Goal: Task Accomplishment & Management: Use online tool/utility

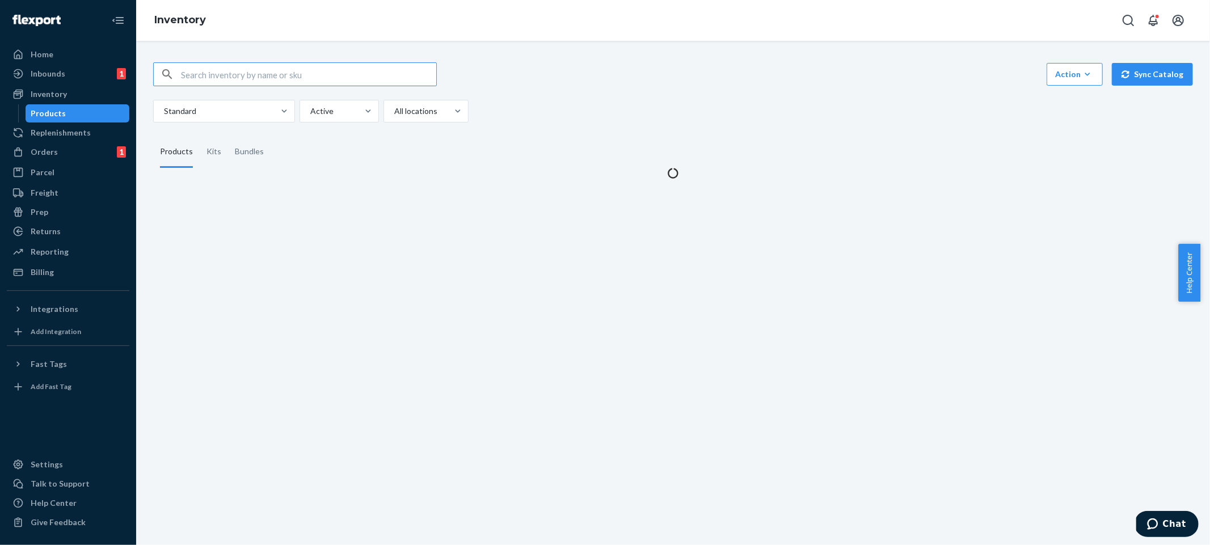
click at [315, 75] on input "text" at bounding box center [308, 74] width 255 height 23
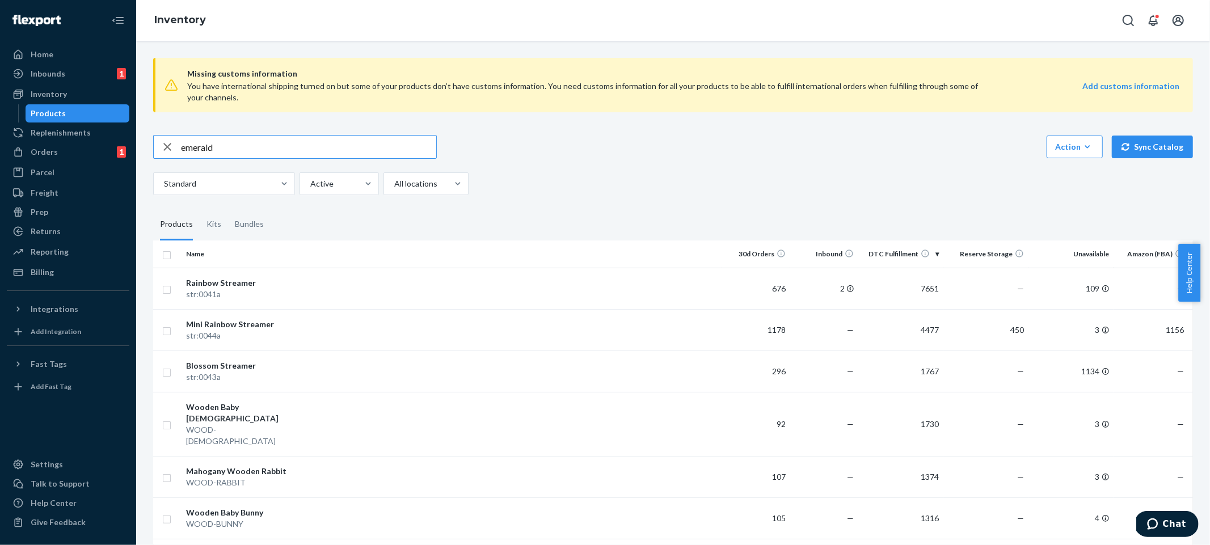
type input "emerald"
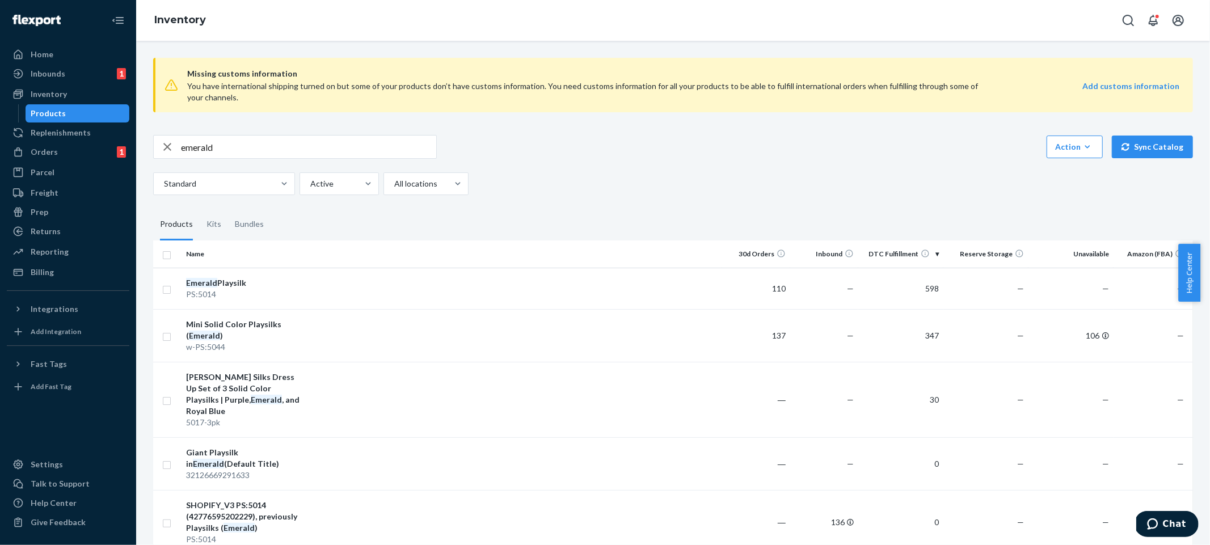
click at [602, 176] on div "Standard Active All locations" at bounding box center [668, 183] width 1031 height 23
click at [202, 225] on div "Kits" at bounding box center [214, 225] width 28 height 32
click at [200, 209] on input "Kits" at bounding box center [200, 209] width 0 height 0
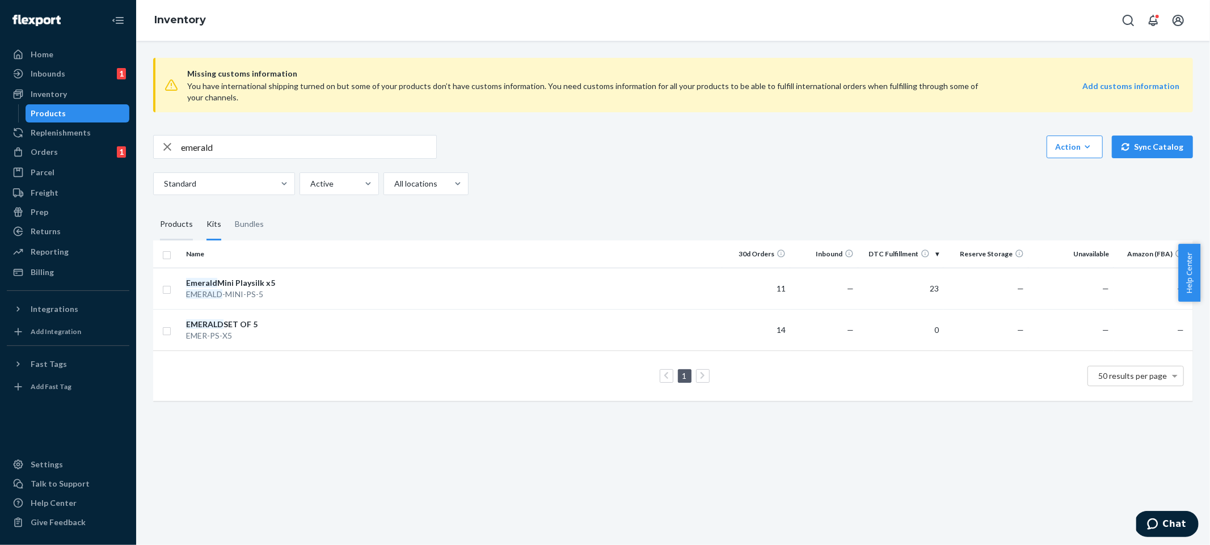
click at [167, 230] on div "Products" at bounding box center [176, 225] width 33 height 32
click at [153, 209] on input "Products" at bounding box center [153, 209] width 0 height 0
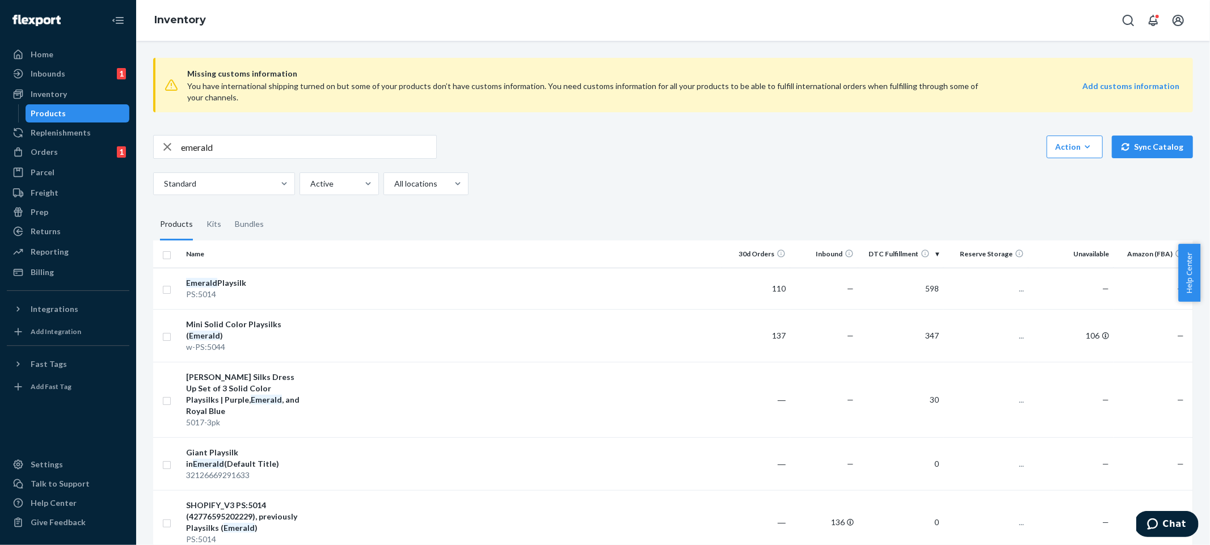
click at [738, 191] on div "Standard Active All locations" at bounding box center [668, 183] width 1031 height 23
click at [257, 230] on div "Bundles" at bounding box center [249, 225] width 29 height 32
click at [228, 209] on input "Bundles" at bounding box center [228, 209] width 0 height 0
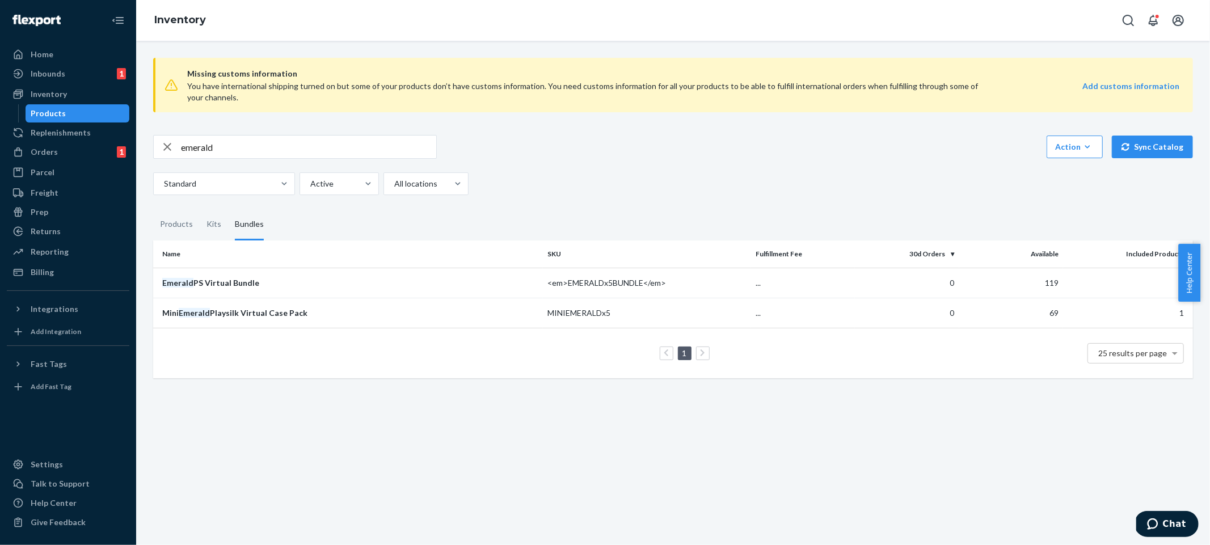
click at [744, 180] on div "Standard Active All locations" at bounding box center [668, 183] width 1031 height 23
click at [603, 188] on div "Standard Active All locations" at bounding box center [668, 183] width 1031 height 23
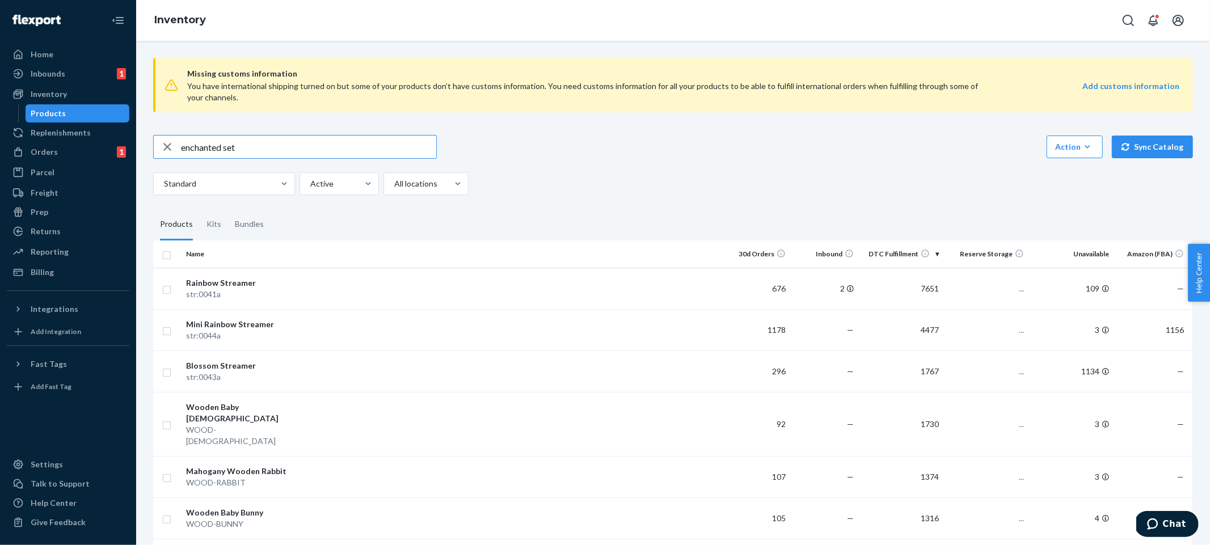
type input "enchanted set"
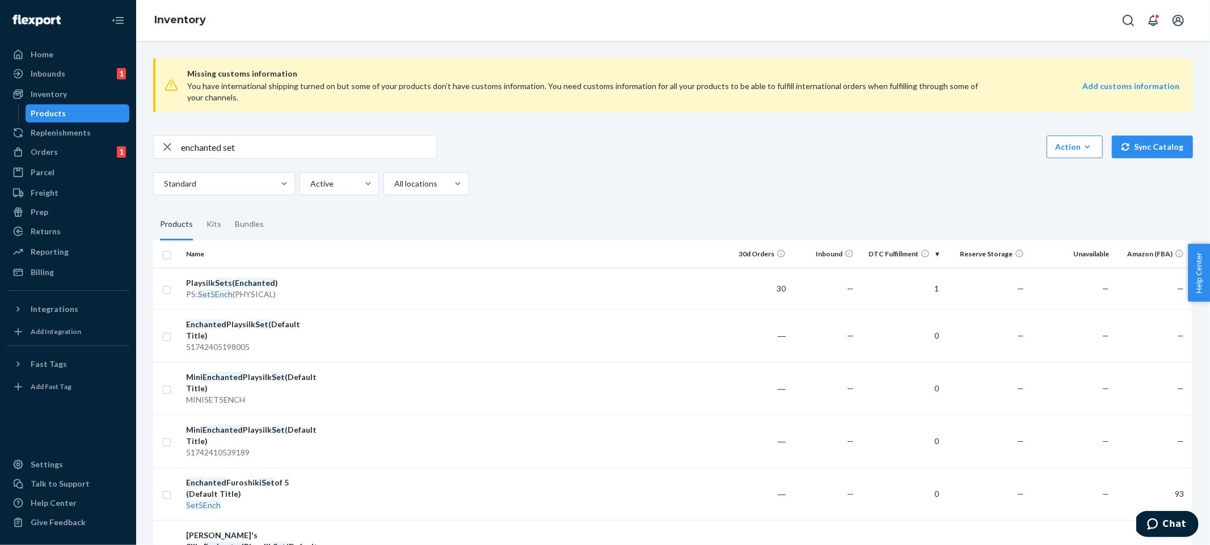
click at [713, 141] on div "enchanted set Action Create product Create kit or bundle Bulk create products B…" at bounding box center [673, 147] width 1040 height 24
click at [229, 229] on div "Bundles" at bounding box center [249, 225] width 43 height 32
click at [228, 209] on input "Bundles" at bounding box center [228, 209] width 0 height 0
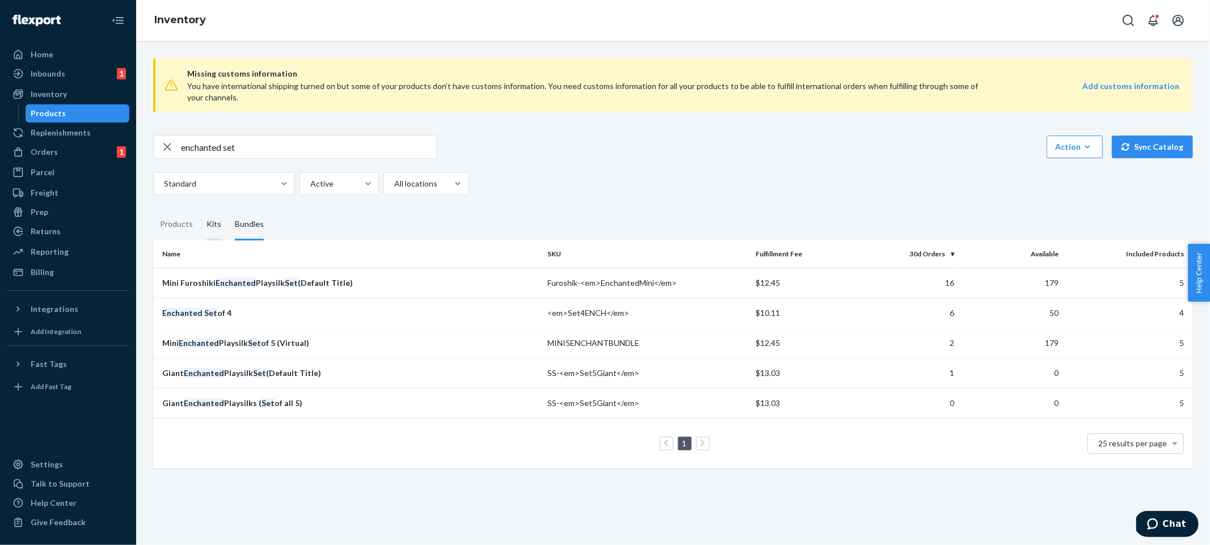
click at [211, 225] on div "Kits" at bounding box center [213, 225] width 15 height 32
click at [200, 209] on input "Kits" at bounding box center [200, 209] width 0 height 0
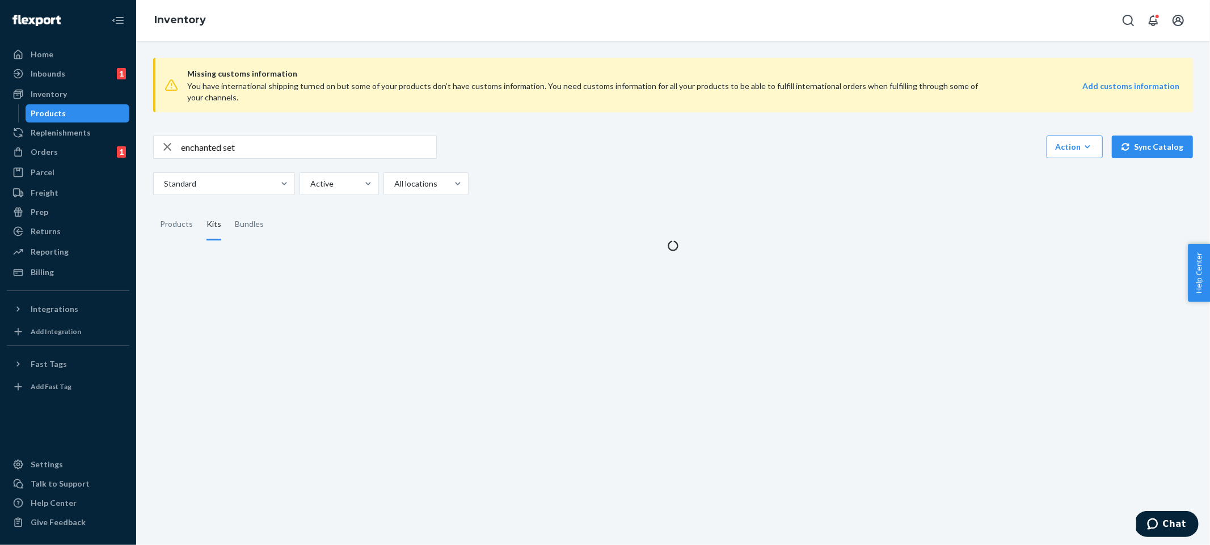
click at [635, 188] on div "Standard Active All locations" at bounding box center [668, 183] width 1031 height 23
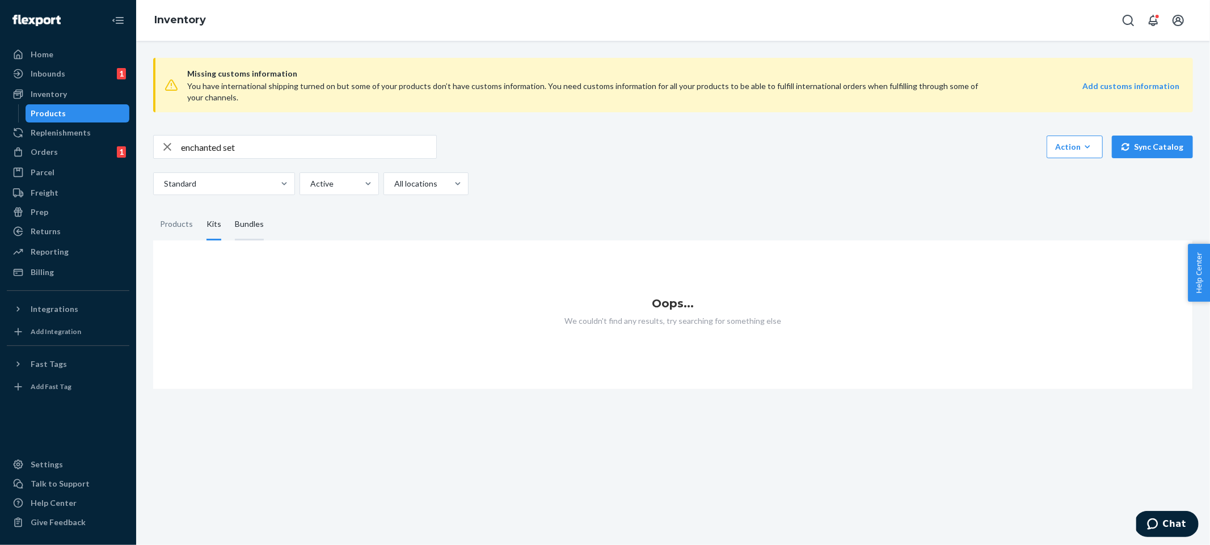
click at [242, 228] on div "Bundles" at bounding box center [249, 225] width 29 height 32
click at [228, 209] on input "Bundles" at bounding box center [228, 209] width 0 height 0
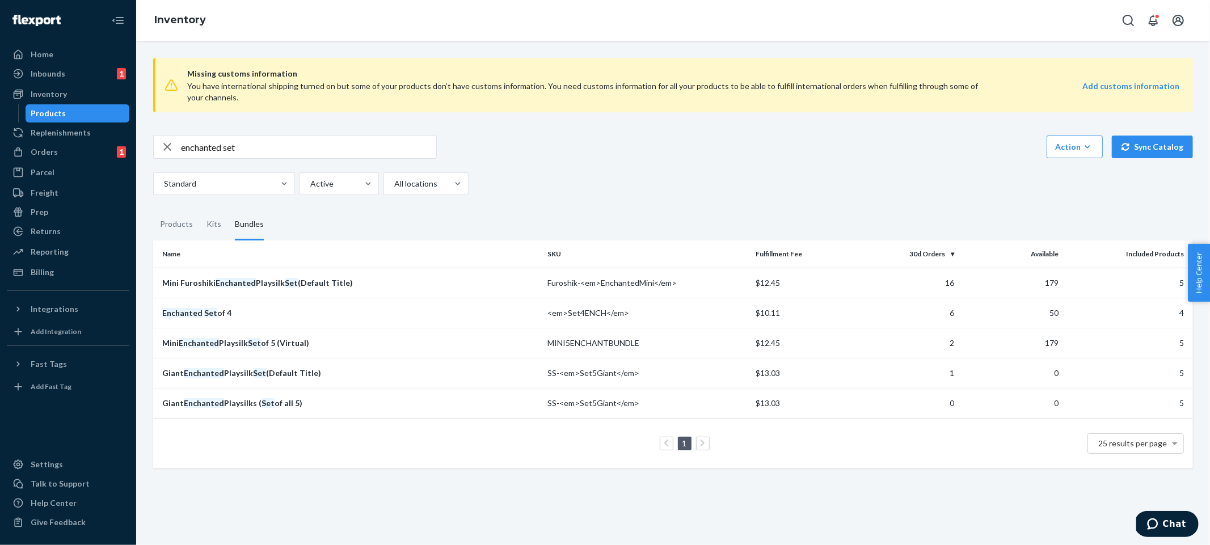
click at [777, 175] on div "Standard Active All locations" at bounding box center [668, 183] width 1031 height 23
click at [705, 207] on div "Missing customs information You have international shipping turned on but some …" at bounding box center [673, 259] width 1057 height 420
click at [1082, 163] on div "enchanted set Action Create product Create kit or bundle Bulk create products B…" at bounding box center [673, 165] width 1040 height 60
click at [1079, 158] on div "enchanted set Action Create product Create kit or bundle Bulk create products B…" at bounding box center [673, 147] width 1040 height 24
click at [1077, 155] on button "Action Create product Create kit or bundle Bulk create products Bulk update pro…" at bounding box center [1074, 147] width 56 height 23
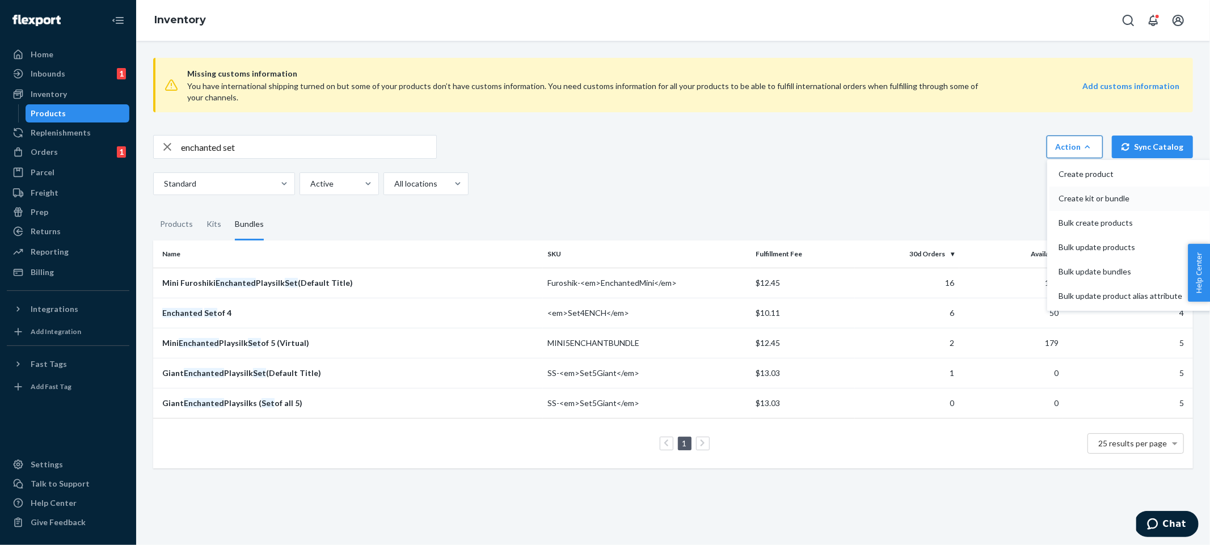
click at [1089, 205] on button "Create kit or bundle" at bounding box center [1130, 199] width 162 height 24
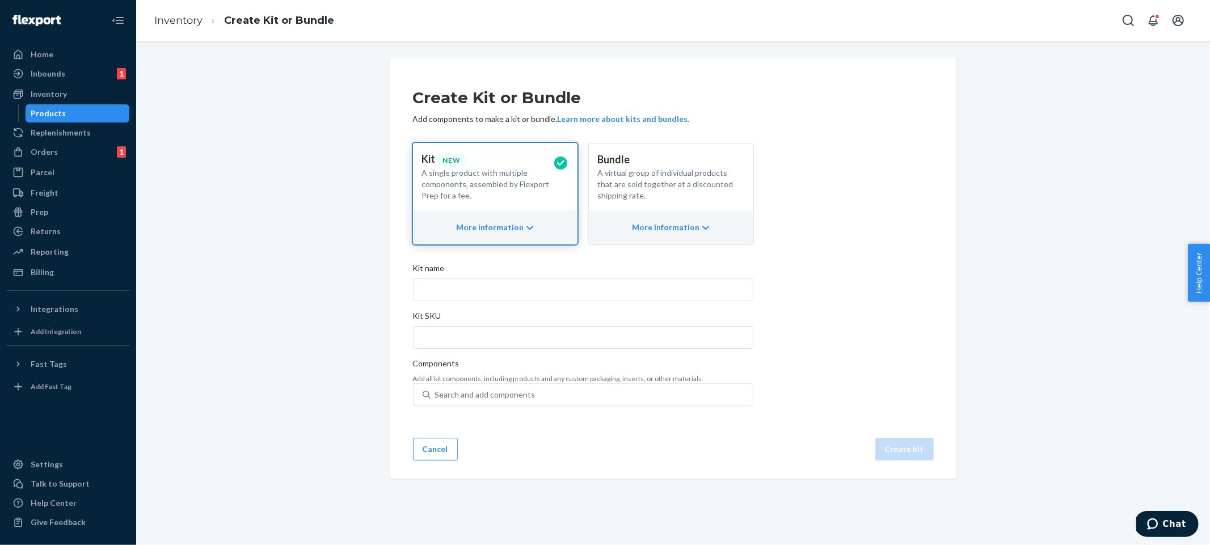
click at [665, 156] on p "Bundle" at bounding box center [666, 160] width 137 height 15
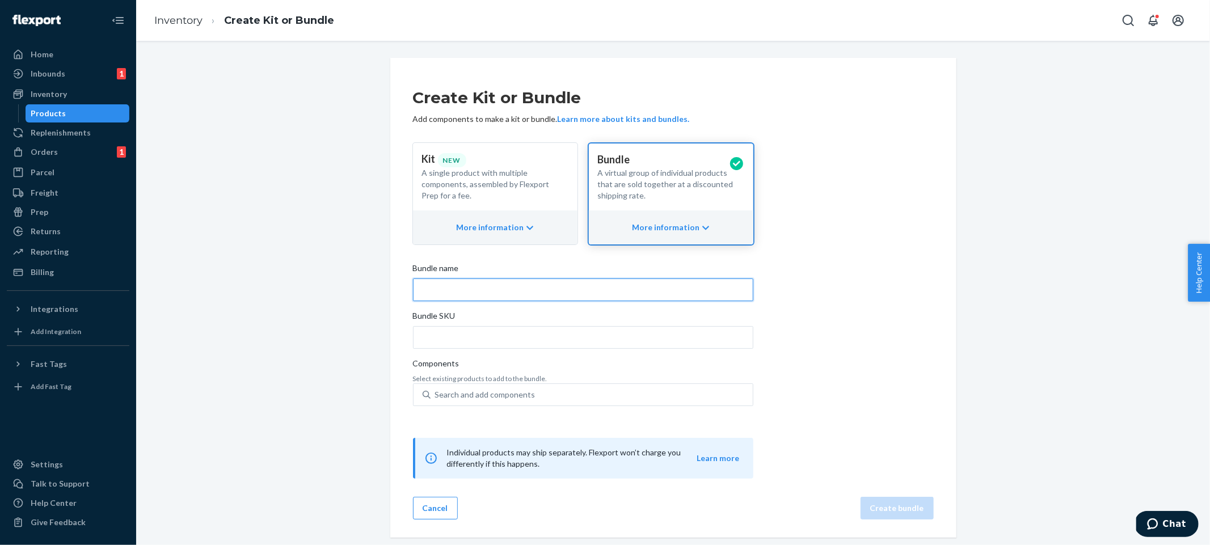
click at [484, 288] on input "Bundle name" at bounding box center [583, 289] width 340 height 23
type input "Enchanted Set of 5"
type input "ench-5"
click at [799, 402] on div "Create Kit or Bundle Add components to make a kit or bundle. Learn more about k…" at bounding box center [673, 277] width 521 height 403
click at [653, 403] on div "Search and add components" at bounding box center [591, 395] width 322 height 20
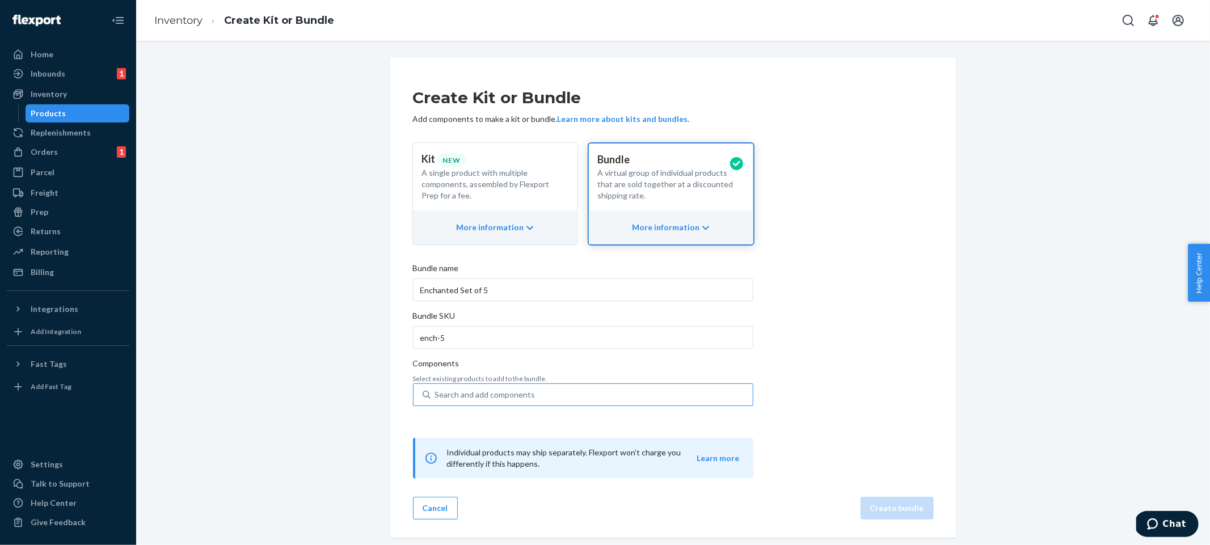
click at [436, 400] on input "Search and add components" at bounding box center [435, 394] width 1 height 11
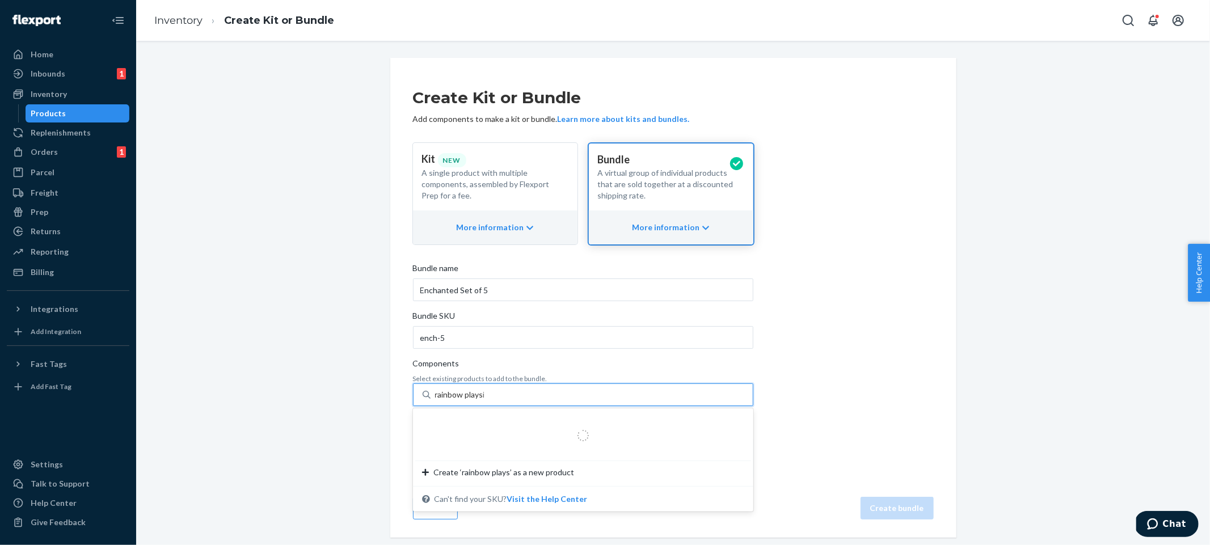
type input "rainbow playsilk"
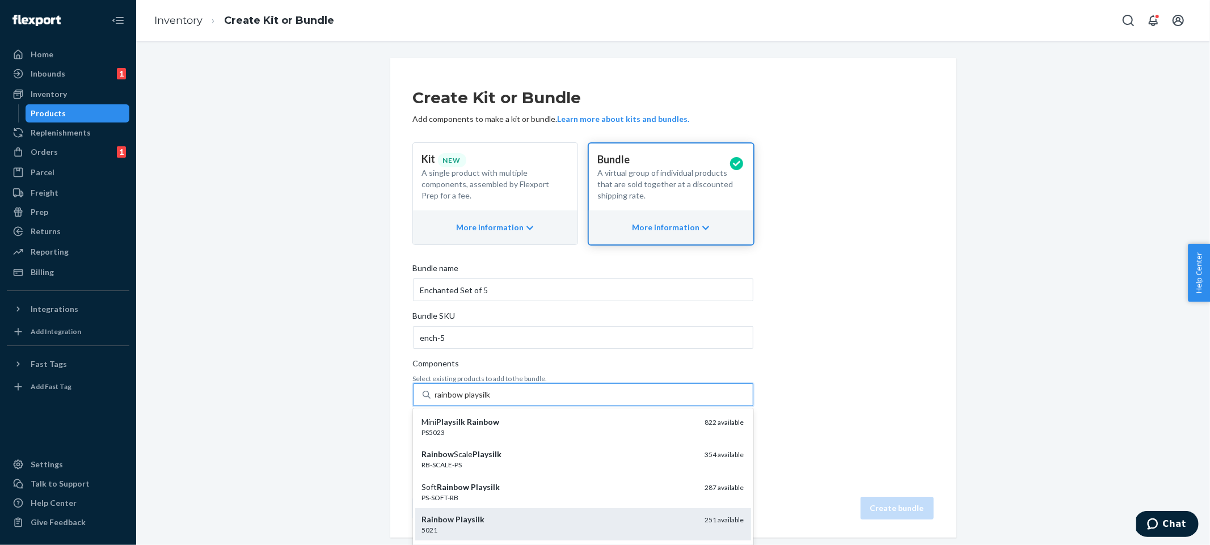
scroll to position [8, 0]
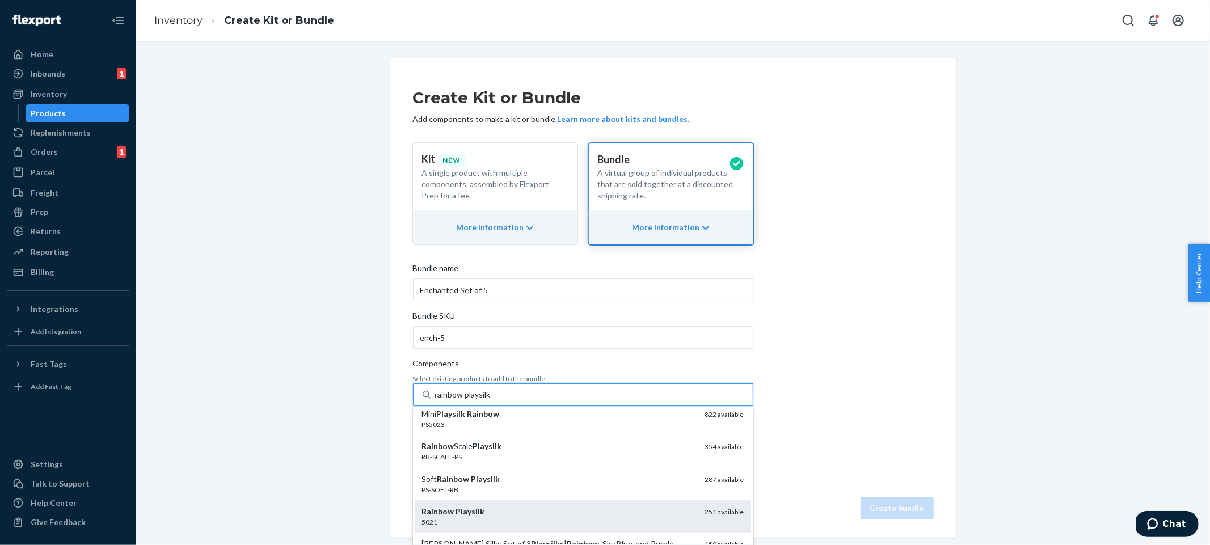
click at [594, 517] on div "5021" at bounding box center [559, 522] width 274 height 10
click at [492, 400] on input "rainbow playsilk" at bounding box center [463, 394] width 57 height 11
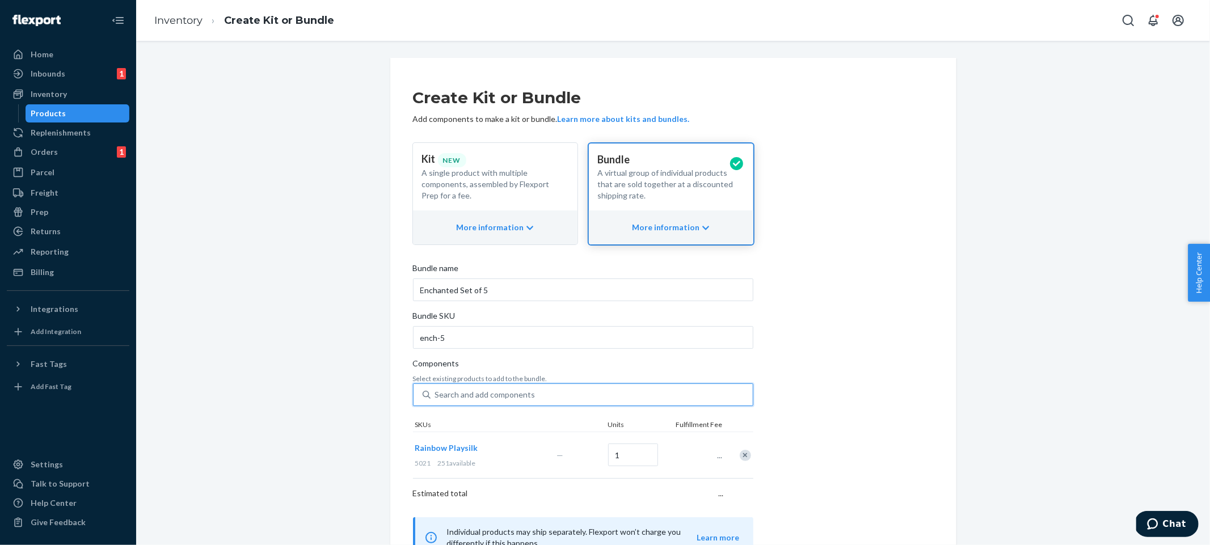
click at [839, 399] on div "Create Kit or Bundle Add components to make a kit or bundle. Learn more about k…" at bounding box center [673, 317] width 521 height 482
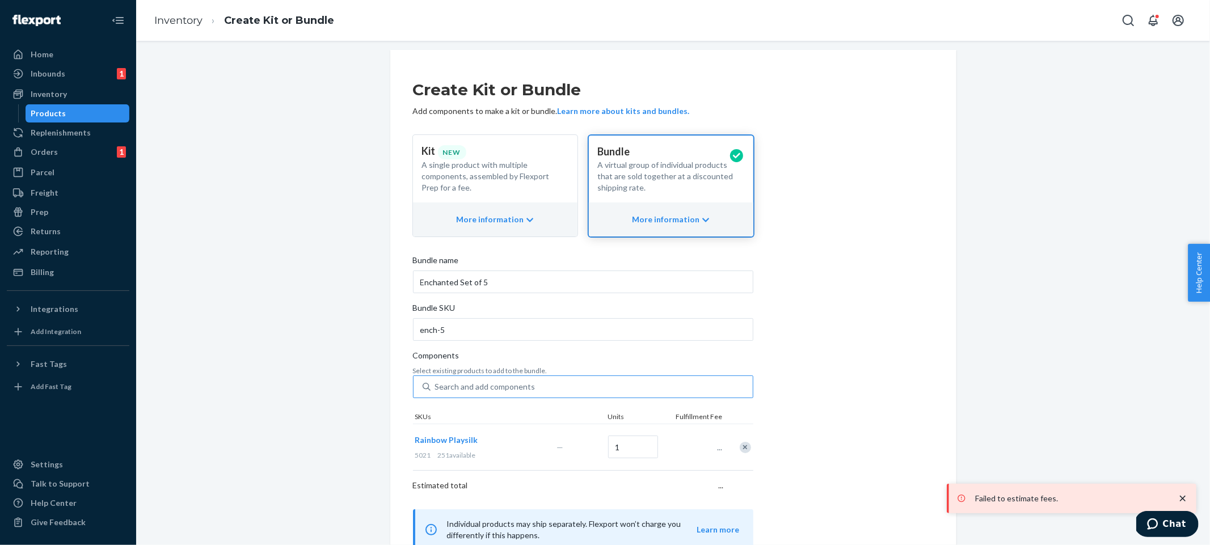
click at [623, 385] on div "Search and add components" at bounding box center [591, 387] width 322 height 20
click at [436, 385] on input "Search and add components" at bounding box center [435, 386] width 1 height 11
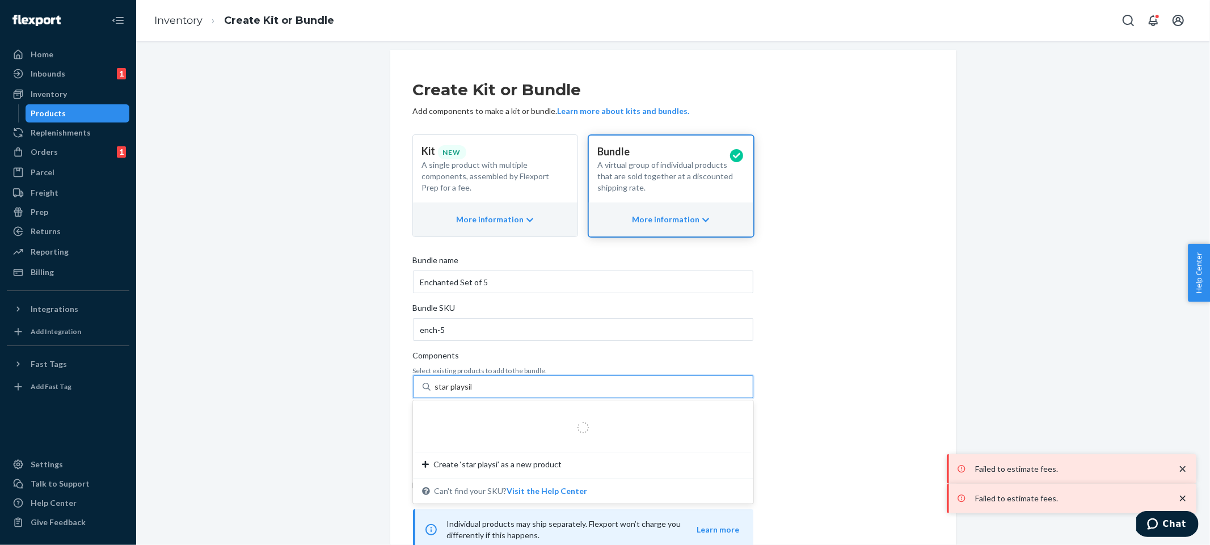
type input "star playsilk"
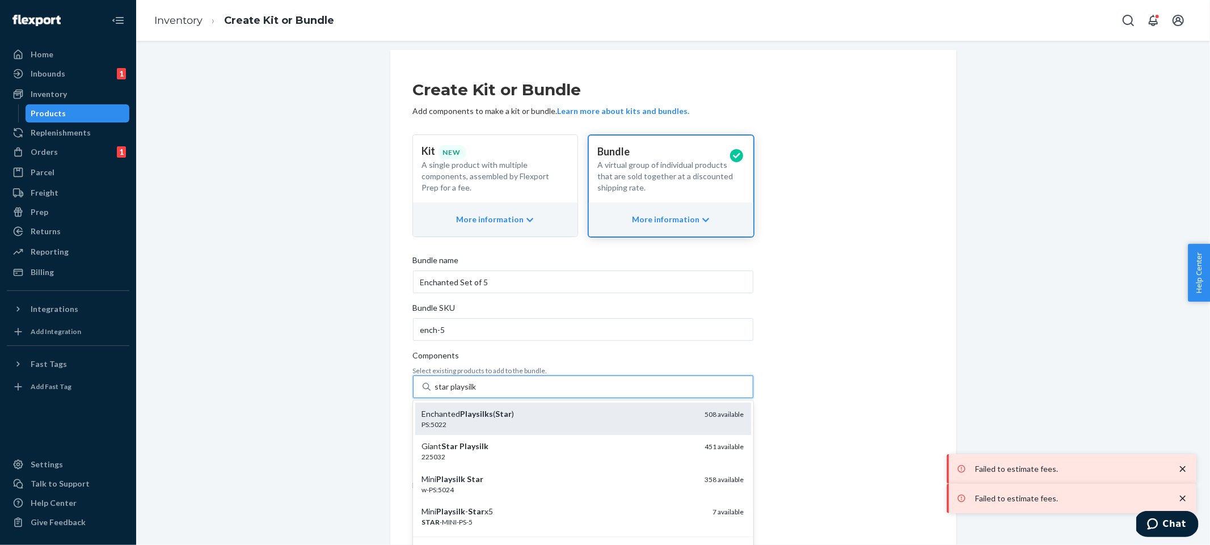
click at [603, 414] on div "Enchanted Playsilks ( Star )" at bounding box center [559, 413] width 274 height 11
click at [478, 392] on input "star playsilk" at bounding box center [456, 386] width 43 height 11
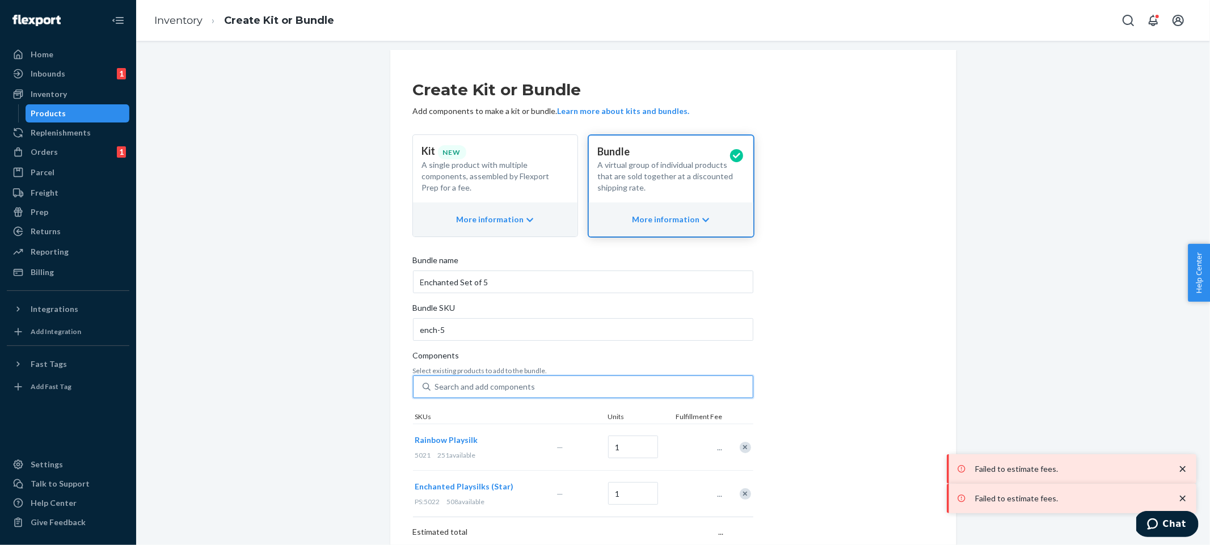
click at [833, 391] on div "Create Kit or Bundle Add components to make a kit or bundle. Learn more about k…" at bounding box center [673, 332] width 521 height 529
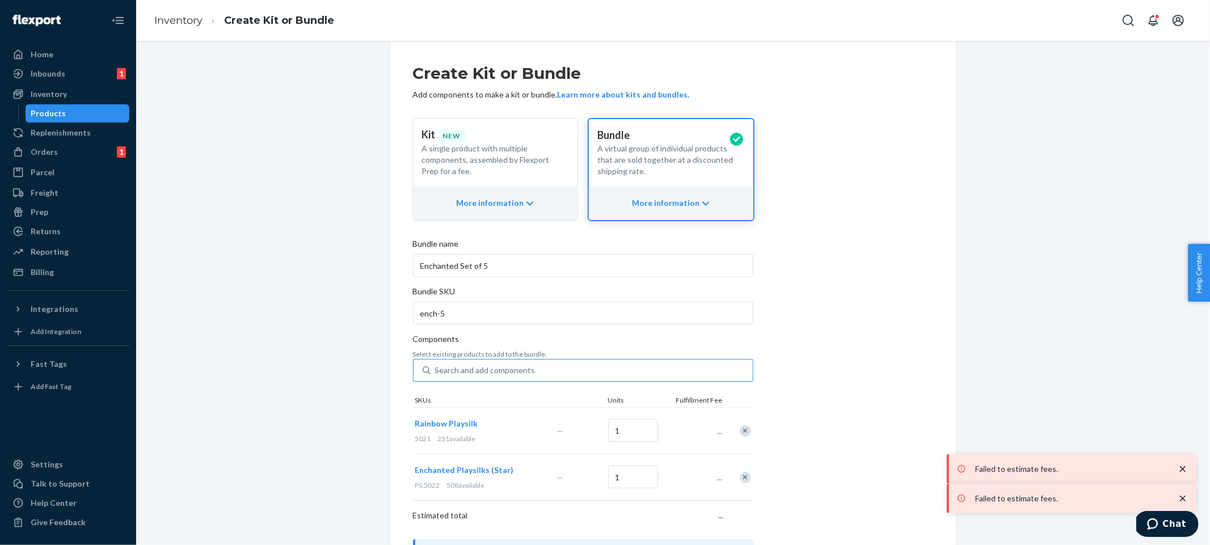
click at [621, 366] on div "Search and add components" at bounding box center [591, 370] width 322 height 20
click at [436, 366] on input "Search and add components" at bounding box center [435, 370] width 1 height 11
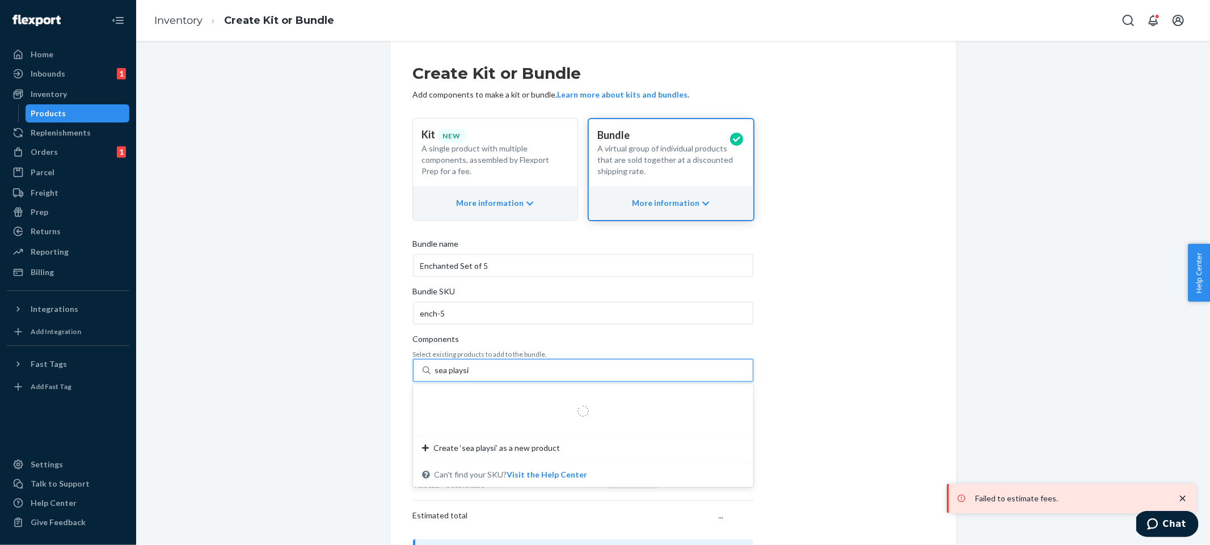
type input "sea playsilk"
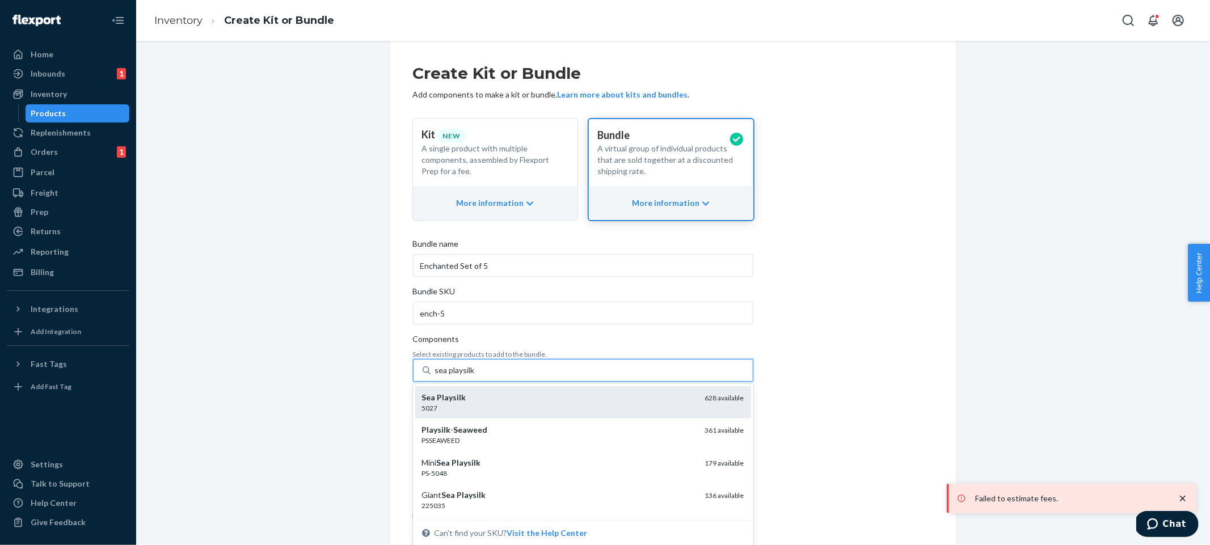
click at [607, 401] on div "Sea Playsilk" at bounding box center [559, 397] width 274 height 11
click at [475, 376] on input "sea playsilk" at bounding box center [455, 370] width 40 height 11
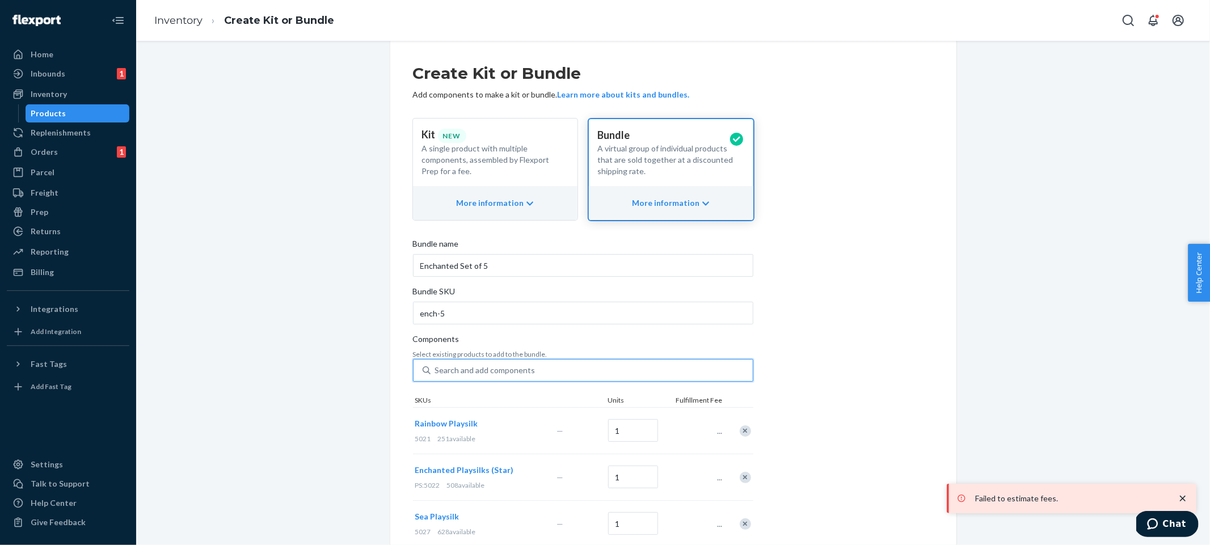
click at [875, 373] on div "Create Kit or Bundle Add components to make a kit or bundle. Learn more about k…" at bounding box center [673, 339] width 521 height 575
click at [660, 375] on div "Search and add components" at bounding box center [591, 370] width 322 height 20
click at [436, 375] on input "Search and add components" at bounding box center [435, 370] width 1 height 11
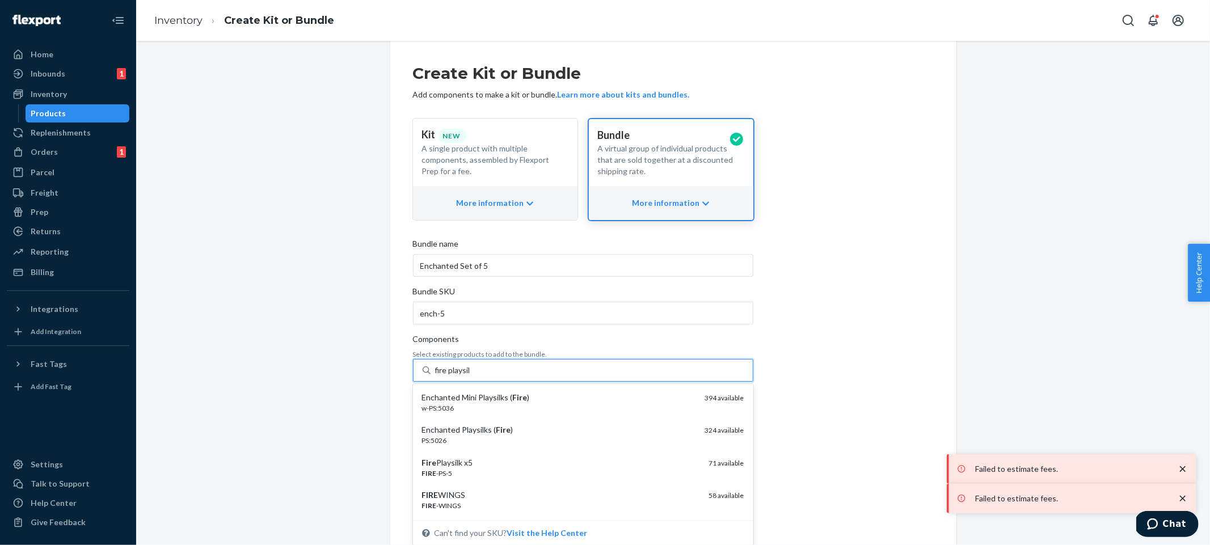
type input "fire playsilk"
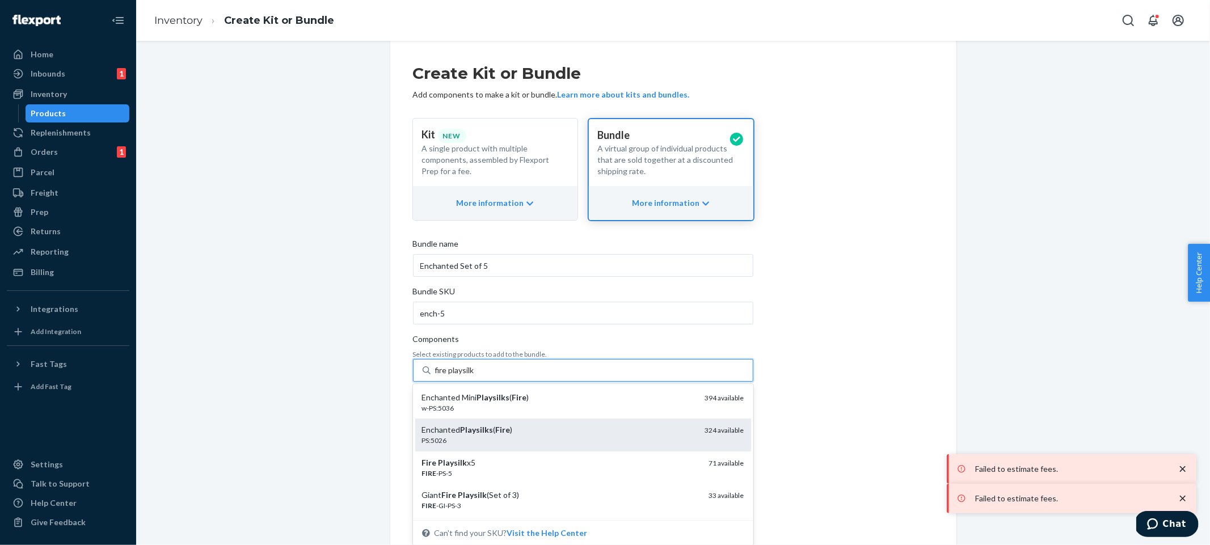
click at [592, 424] on div "Enchanted Playsilks ( Fire )" at bounding box center [559, 429] width 274 height 11
click at [476, 376] on input "fire playsilk" at bounding box center [455, 370] width 41 height 11
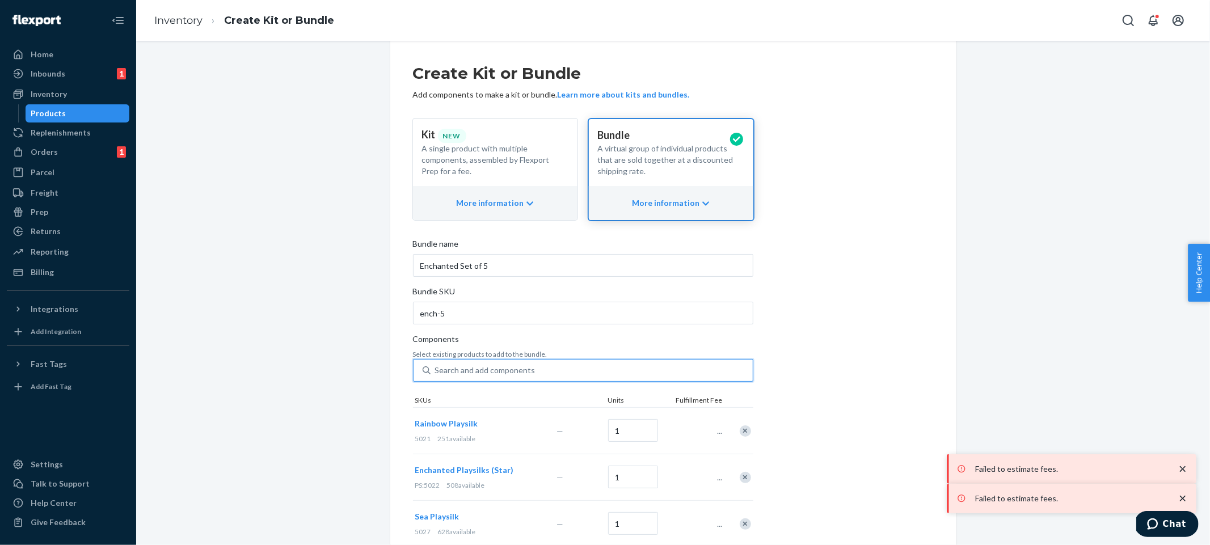
click at [867, 374] on div "Create Kit or Bundle Add components to make a kit or bundle. Learn more about k…" at bounding box center [673, 363] width 521 height 622
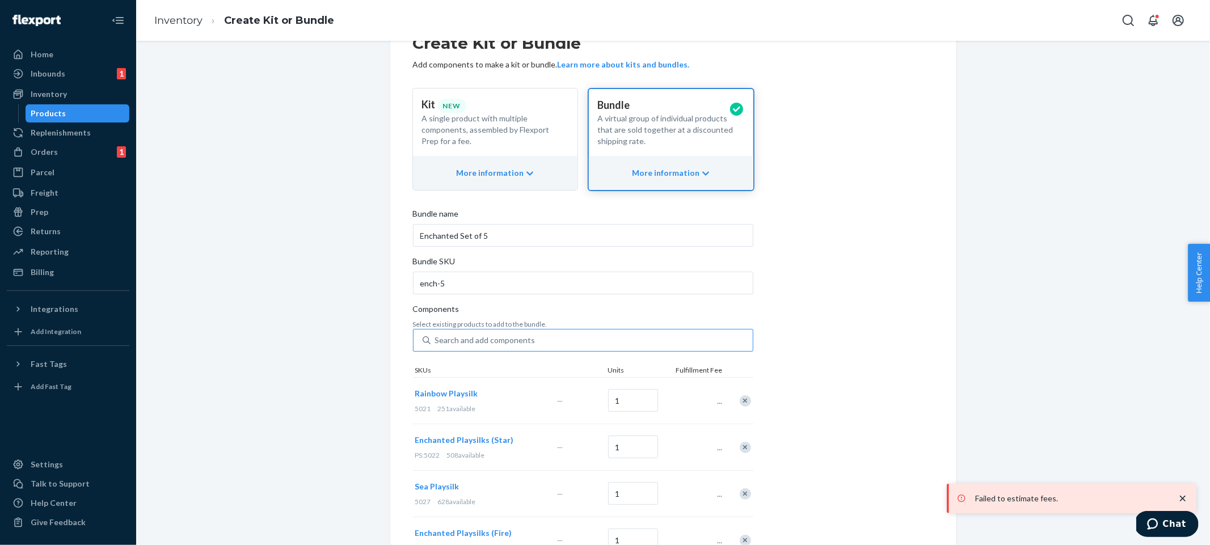
click at [580, 343] on div "Search and add components" at bounding box center [591, 340] width 322 height 20
click at [436, 343] on input "Search and add components" at bounding box center [435, 340] width 1 height 11
type input "blossom playsilk"
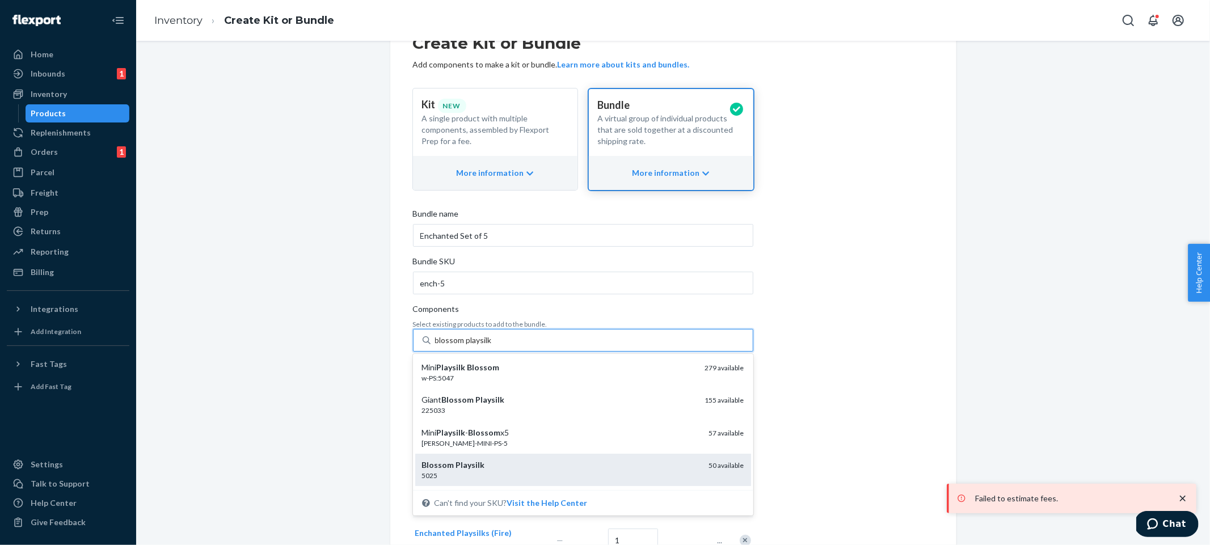
click at [569, 467] on div "Blossom Playsilk" at bounding box center [561, 464] width 278 height 11
click at [492, 346] on input "blossom playsilk" at bounding box center [463, 340] width 57 height 11
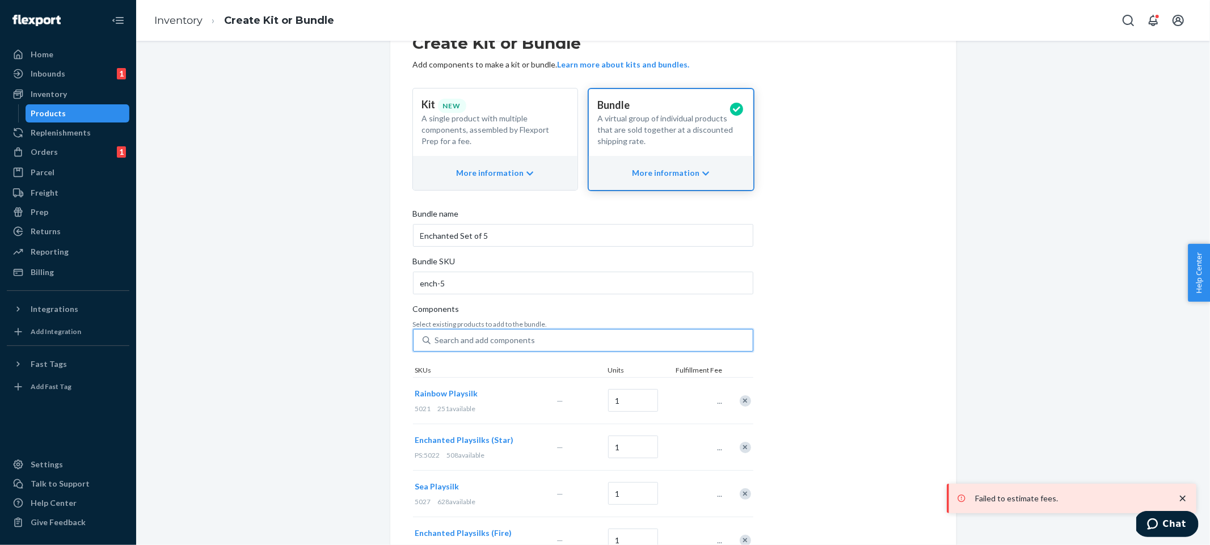
click at [798, 391] on div "Create Kit or Bundle Add components to make a kit or bundle. Learn more about k…" at bounding box center [673, 356] width 521 height 668
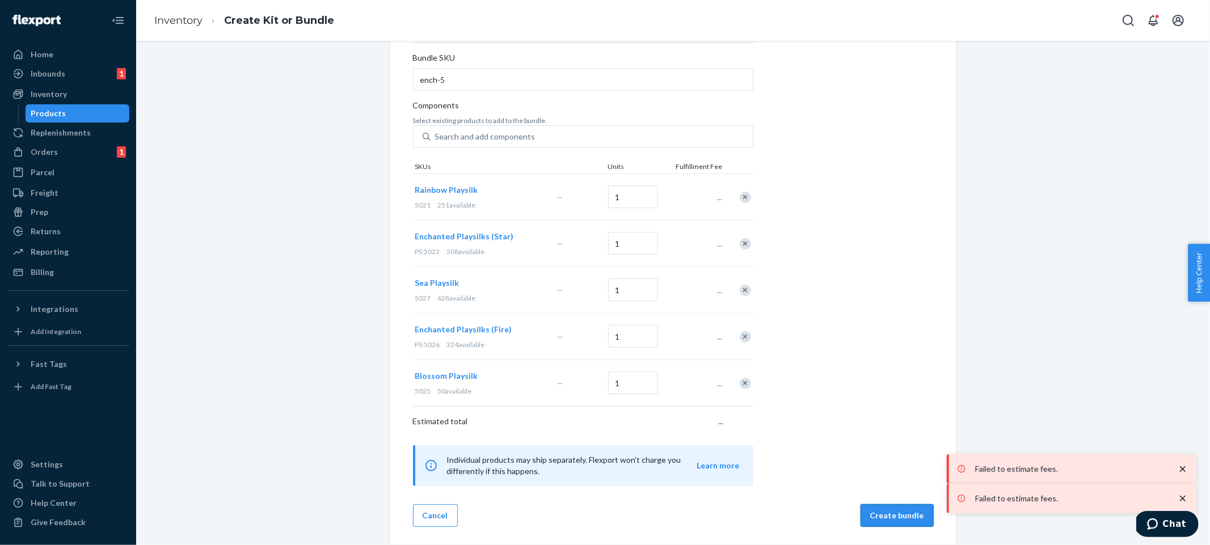
click at [884, 512] on button "Create bundle" at bounding box center [896, 515] width 73 height 23
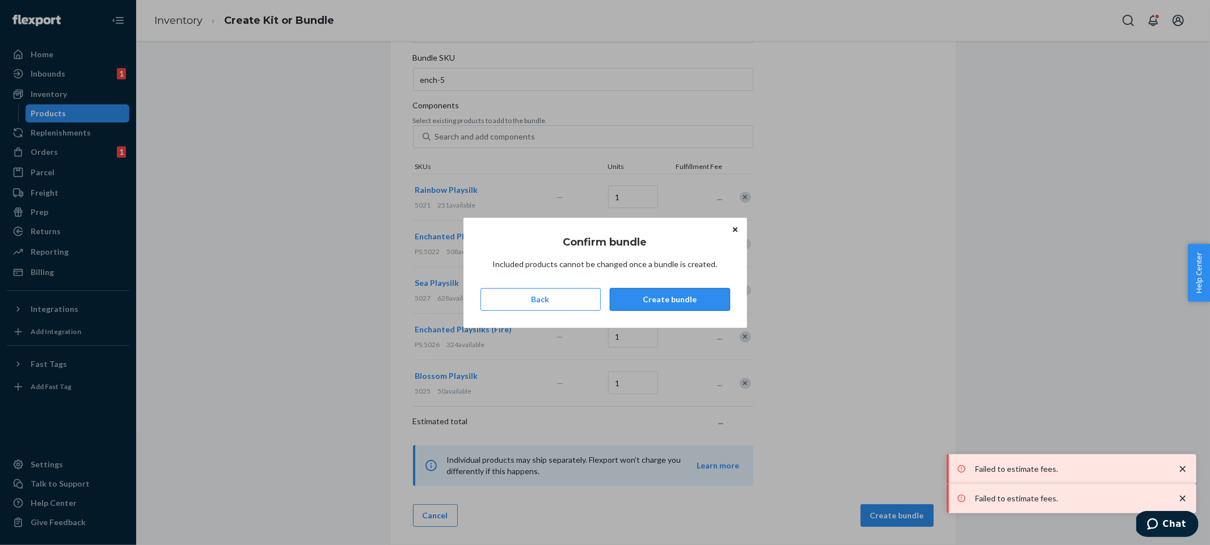
click at [692, 295] on button "Create bundle" at bounding box center [670, 299] width 120 height 23
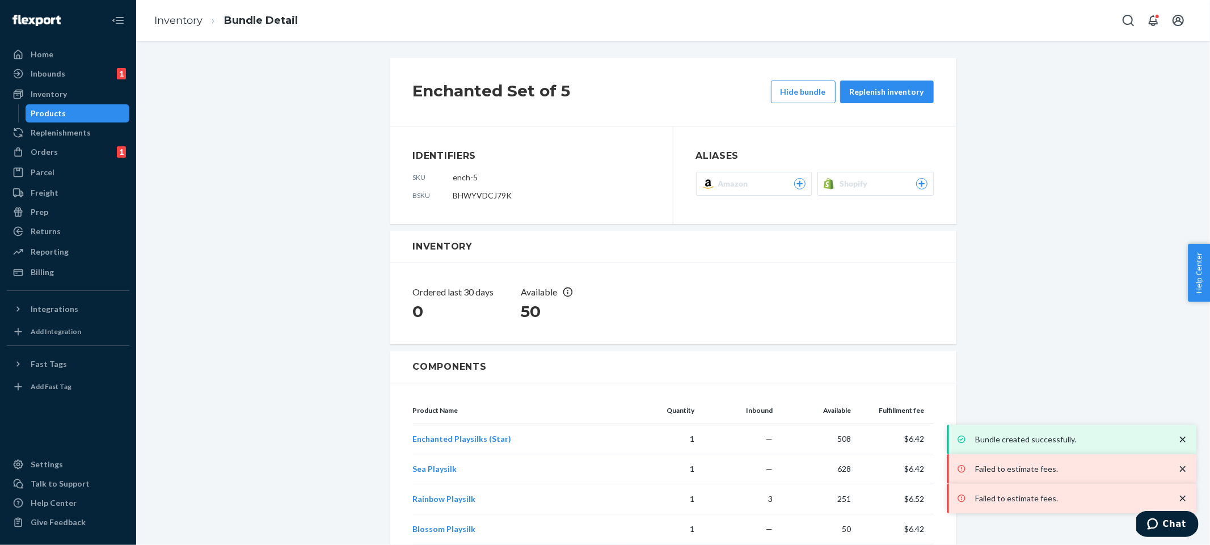
scroll to position [147, 0]
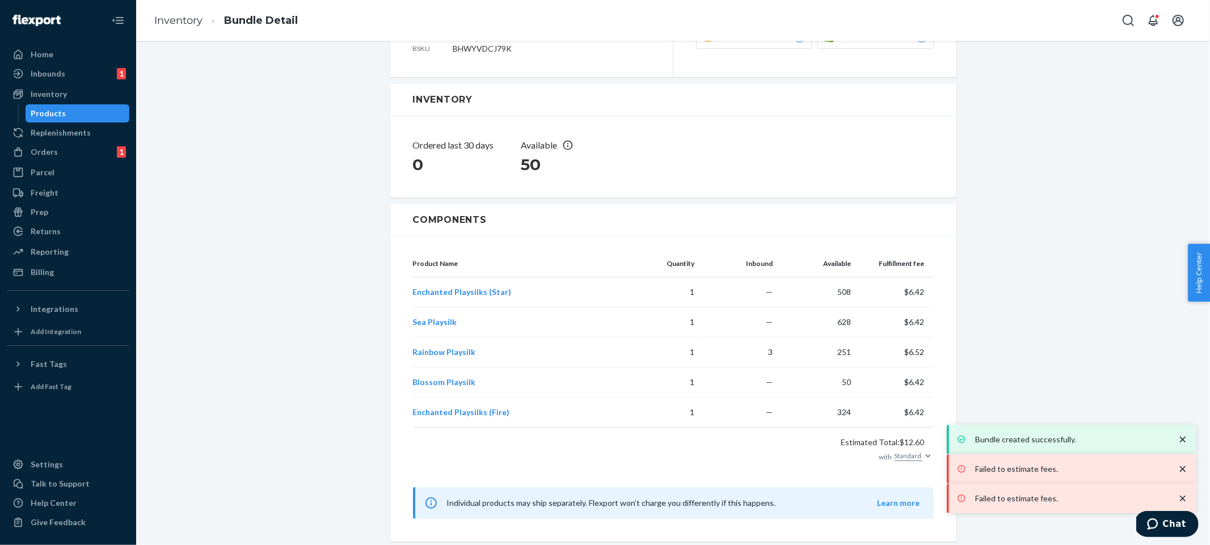
click at [1033, 285] on div "Enchanted Set of 5 Hide bundle Replenish inventory Identifiers sku ench-5 bsku …" at bounding box center [673, 226] width 1057 height 637
click at [1184, 440] on icon "close toast" at bounding box center [1182, 439] width 11 height 11
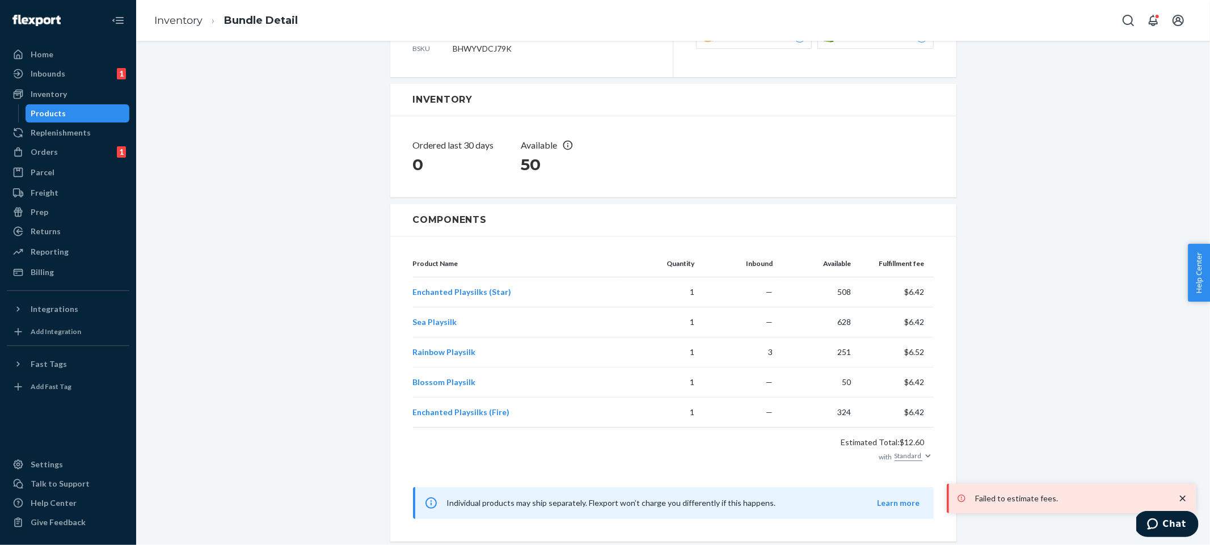
click at [1185, 468] on div "Bundle created successfully. Failed to estimate fees. Failed to estimate fees." at bounding box center [1072, 469] width 250 height 88
click at [1188, 497] on div "Failed to estimate fees." at bounding box center [1072, 498] width 238 height 18
click at [1137, 395] on div "Enchanted Set of 5 Hide bundle Replenish inventory Identifiers sku ench-5 bsku …" at bounding box center [673, 226] width 1057 height 637
click at [1007, 376] on div "Enchanted Set of 5 Hide bundle Replenish inventory Identifiers sku ench-5 bsku …" at bounding box center [673, 226] width 1057 height 637
